Goal: Task Accomplishment & Management: Manage account settings

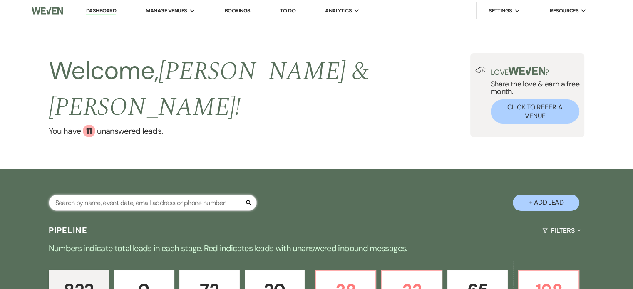
click at [60, 195] on input "text" at bounding box center [153, 203] width 208 height 16
type input "[PERSON_NAME]"
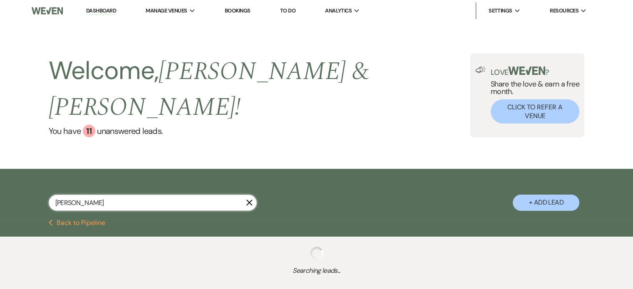
select select "5"
select select "8"
select select "4"
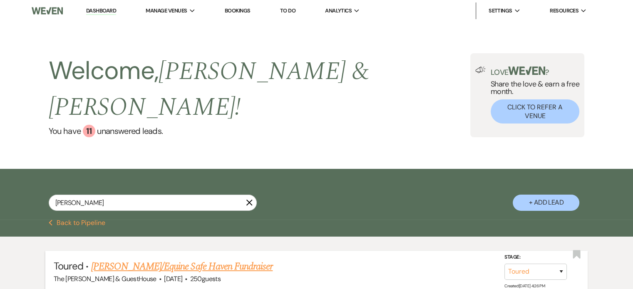
click at [113, 259] on link "[PERSON_NAME]/Equine Safe Haven Fundraiser" at bounding box center [182, 266] width 182 height 15
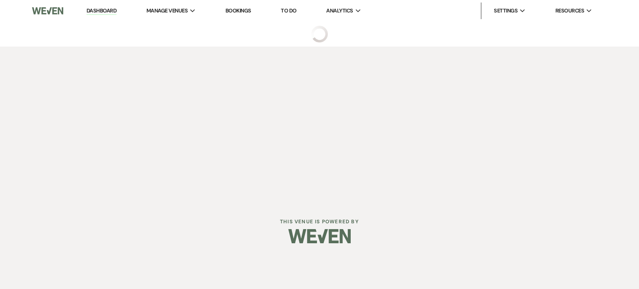
select select "5"
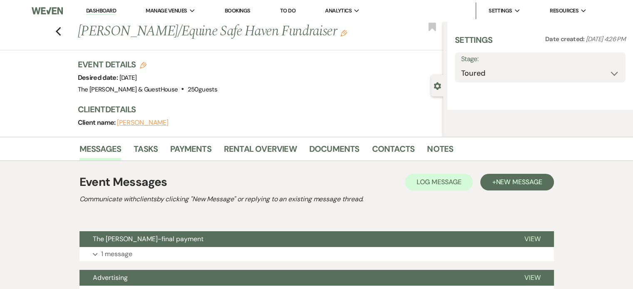
select select "6"
select select "20"
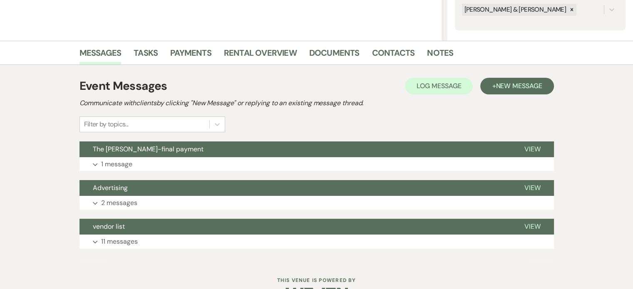
scroll to position [193, 0]
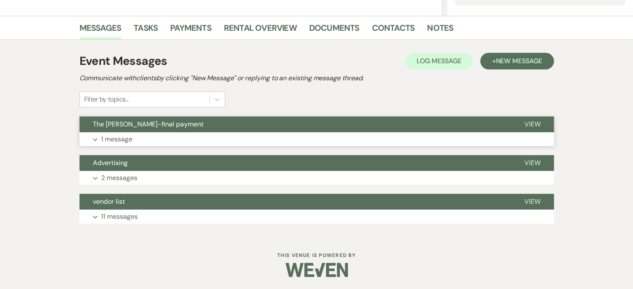
click at [122, 138] on p "1 message" at bounding box center [116, 139] width 31 height 11
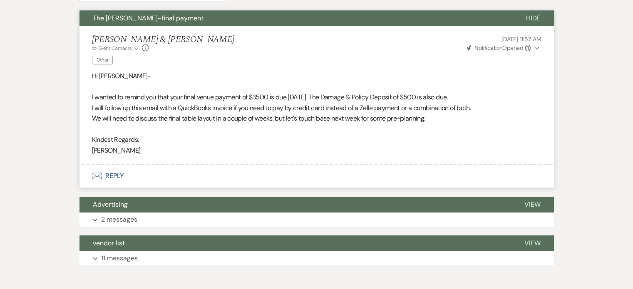
scroll to position [300, 0]
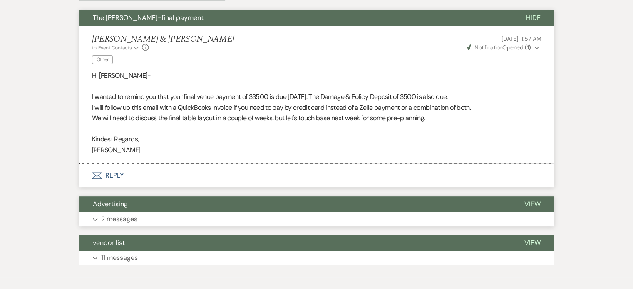
click at [114, 218] on p "2 messages" at bounding box center [119, 219] width 36 height 11
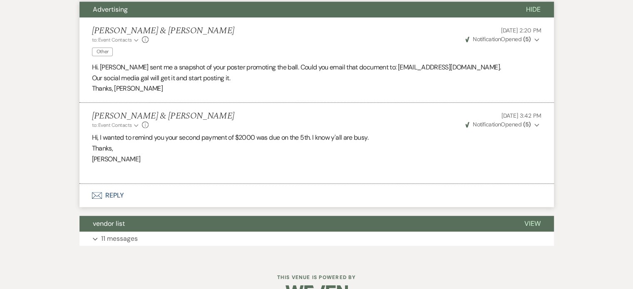
scroll to position [498, 0]
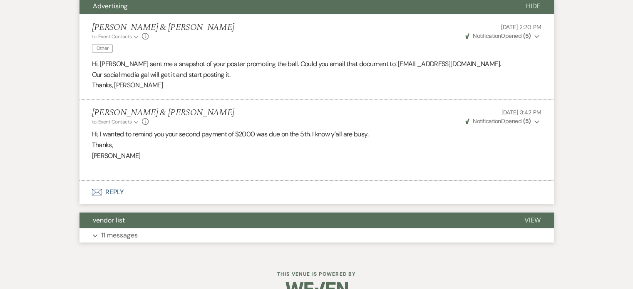
click at [110, 238] on p "11 messages" at bounding box center [119, 235] width 37 height 11
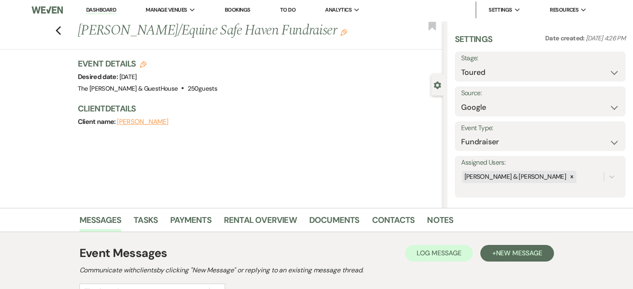
scroll to position [0, 0]
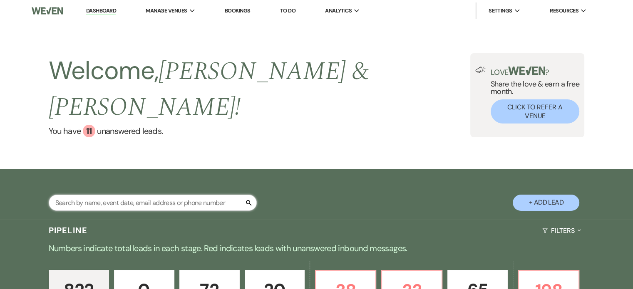
click at [131, 195] on input "text" at bounding box center [153, 203] width 208 height 16
type input "[PERSON_NAME]"
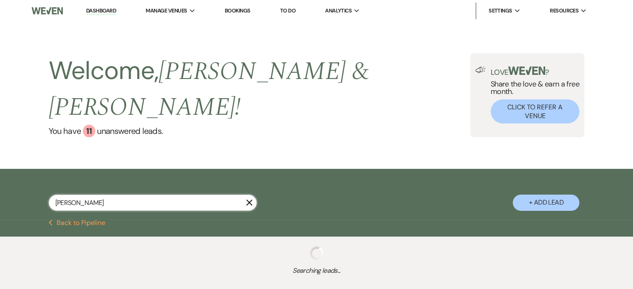
select select "5"
select select "8"
select select "4"
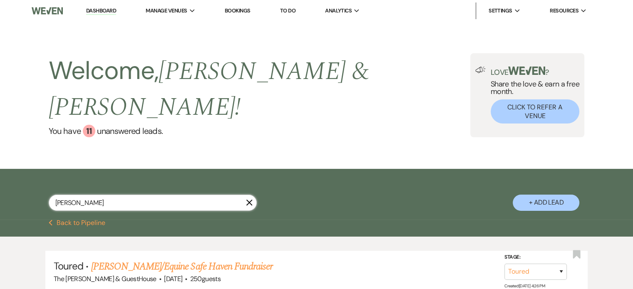
select select "5"
select select "8"
select select "4"
type input "[PERSON_NAME]"
click at [140, 259] on link "[PERSON_NAME]/Equine Safe Haven Fundraiser" at bounding box center [182, 266] width 182 height 15
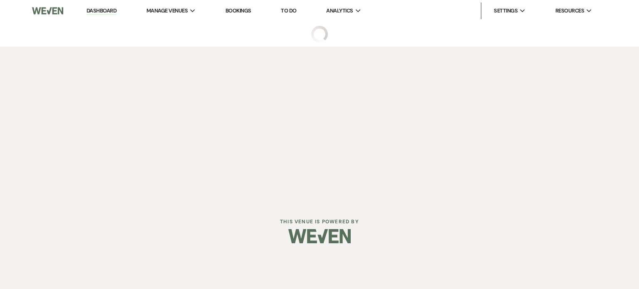
select select "5"
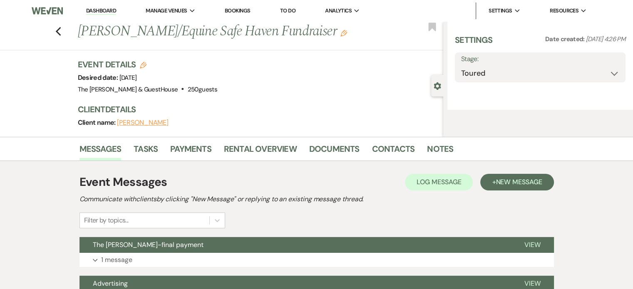
select select "6"
select select "20"
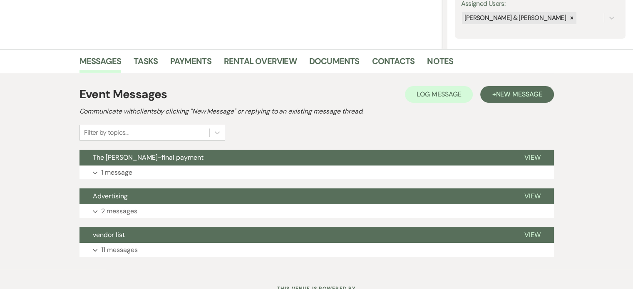
scroll to position [160, 0]
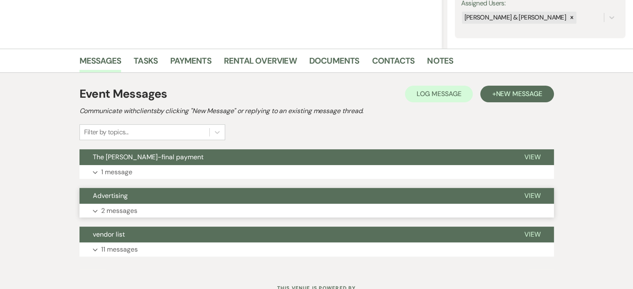
click at [119, 209] on p "2 messages" at bounding box center [119, 211] width 36 height 11
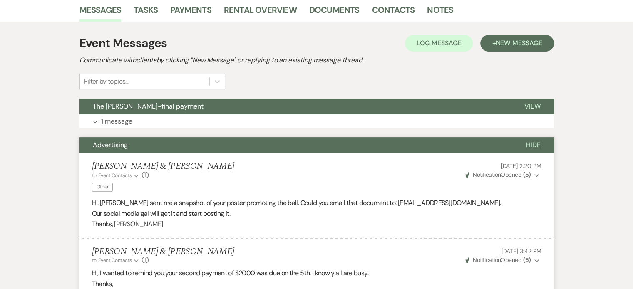
scroll to position [210, 0]
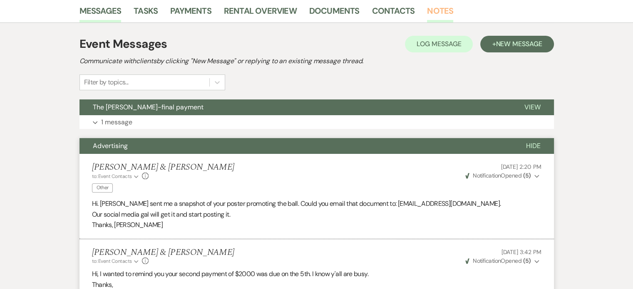
click at [431, 8] on link "Notes" at bounding box center [440, 13] width 26 height 18
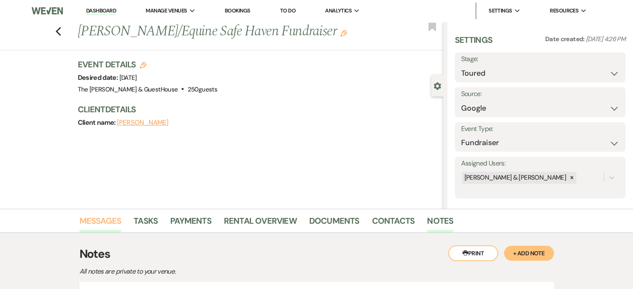
click at [114, 217] on link "Messages" at bounding box center [100, 223] width 42 height 18
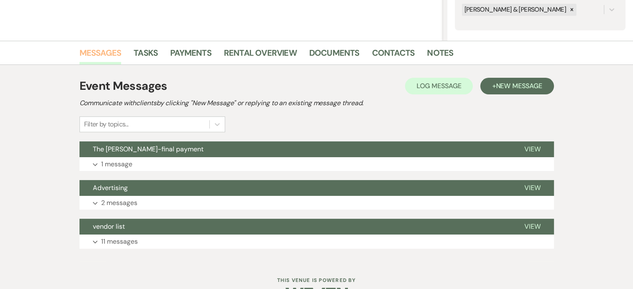
scroll to position [193, 0]
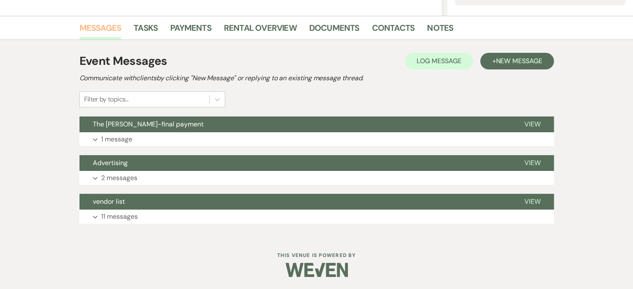
click at [114, 217] on p "11 messages" at bounding box center [119, 216] width 37 height 11
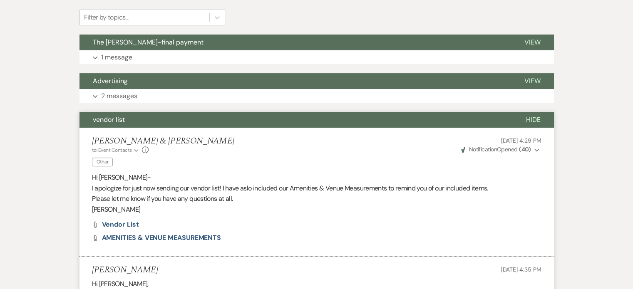
scroll to position [270, 0]
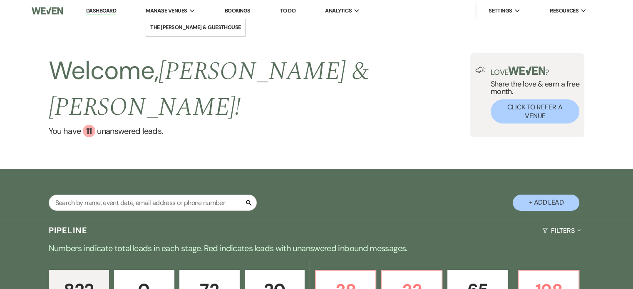
click at [145, 11] on li "Manage Venues Expand The Madelyn Venue & GuestHouse" at bounding box center [170, 10] width 58 height 17
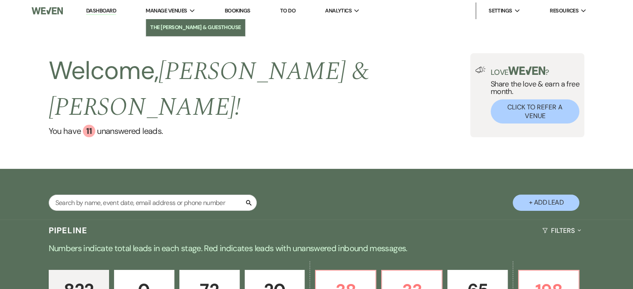
click at [154, 26] on li "The [PERSON_NAME] & GuestHouse" at bounding box center [195, 27] width 91 height 8
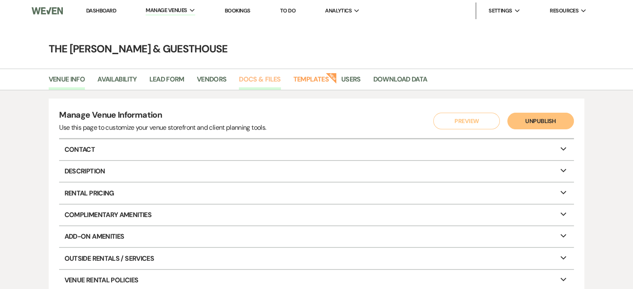
click at [259, 79] on link "Docs & Files" at bounding box center [260, 82] width 42 height 16
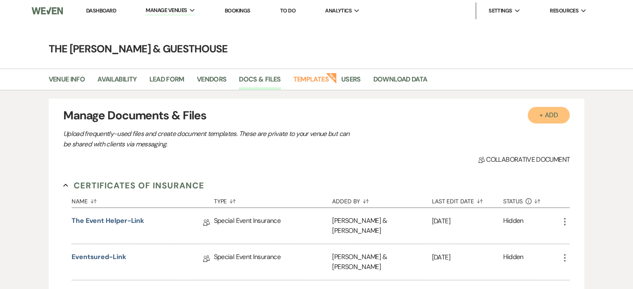
click at [549, 118] on button "+ Add" at bounding box center [549, 115] width 42 height 17
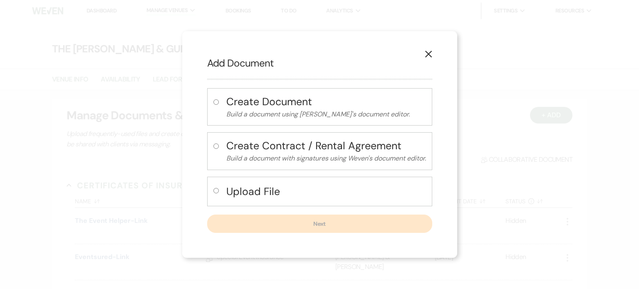
click at [213, 190] on input "radio" at bounding box center [215, 190] width 5 height 5
radio input "true"
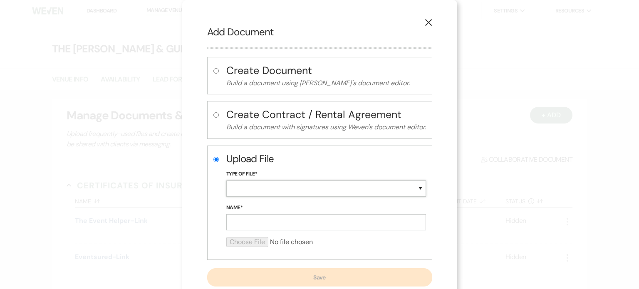
click at [239, 184] on select "Special Event Insurance Vendor Certificate of Insurance Contracts / Rental Agre…" at bounding box center [326, 189] width 200 height 16
select select "19"
click at [226, 181] on select "Special Event Insurance Vendor Certificate of Insurance Contracts / Rental Agre…" at bounding box center [326, 189] width 200 height 16
click at [244, 222] on input "Name*" at bounding box center [326, 222] width 200 height 16
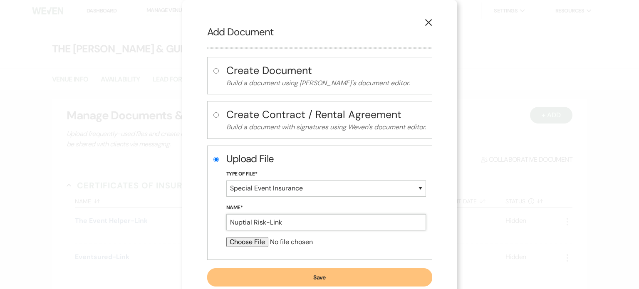
type input "Nuptial Risk-Link"
click at [232, 240] on input "file" at bounding box center [326, 242] width 200 height 10
type input "C:\fakepath\Nuptial Risk COI Link.htm"
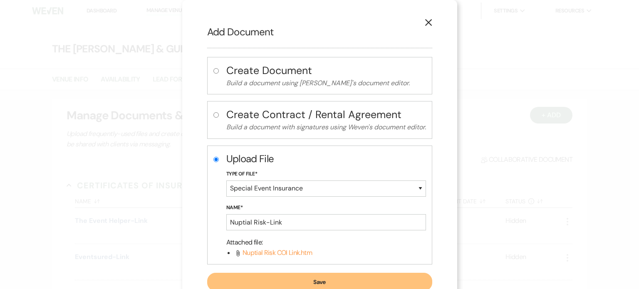
click at [283, 280] on button "Save" at bounding box center [319, 282] width 225 height 18
